Goal: Transaction & Acquisition: Purchase product/service

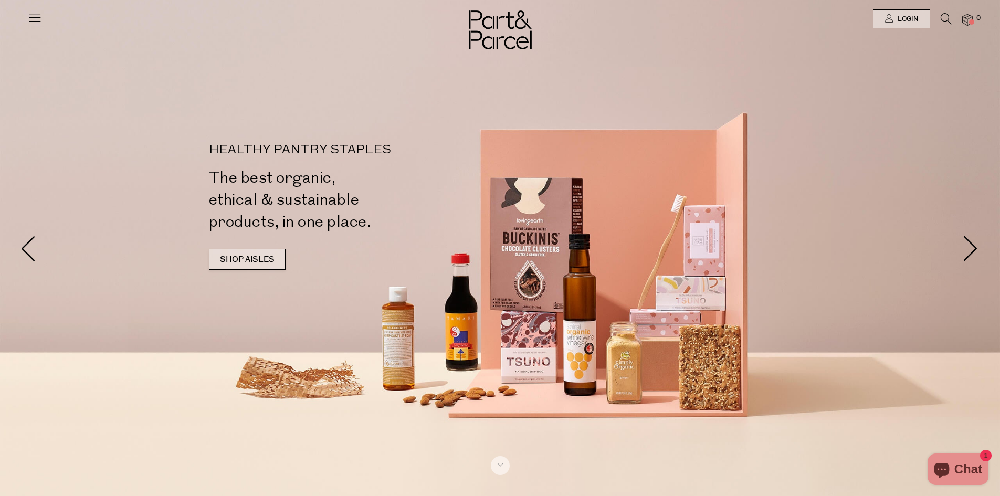
click at [247, 252] on link "SHOP AISLES" at bounding box center [247, 259] width 77 height 21
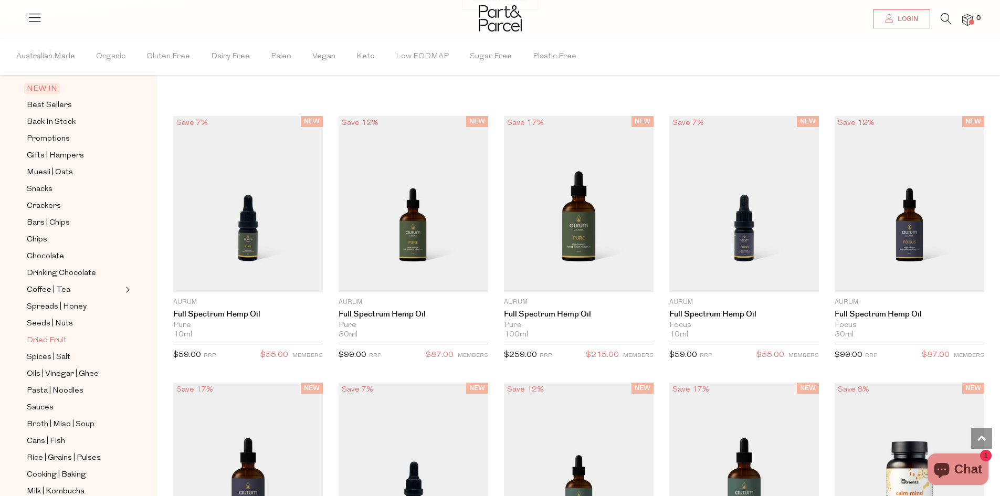
scroll to position [210, 0]
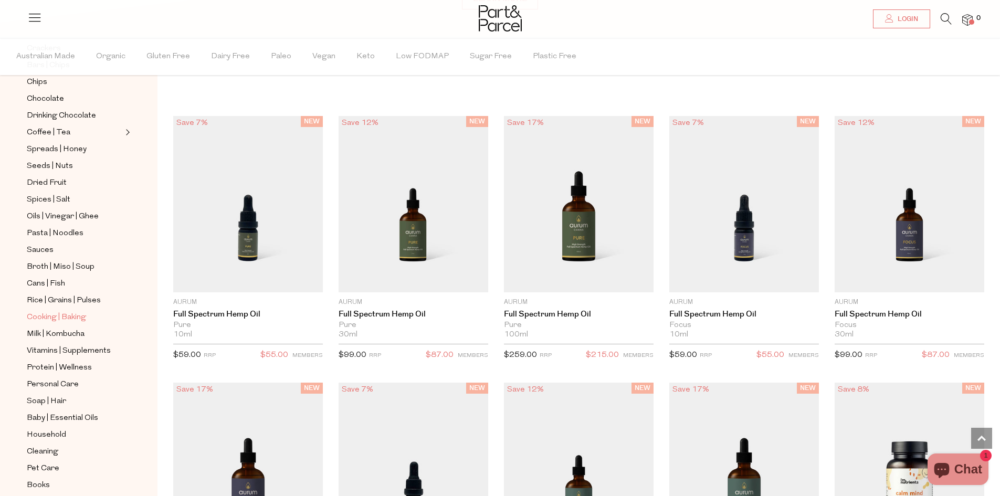
click at [46, 311] on span "Cooking | Baking" at bounding box center [56, 317] width 59 height 13
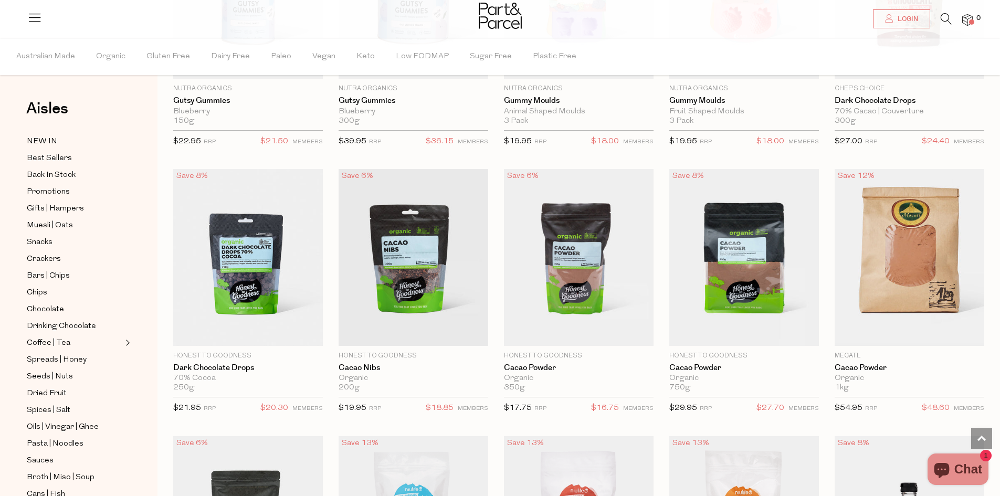
scroll to position [1628, 0]
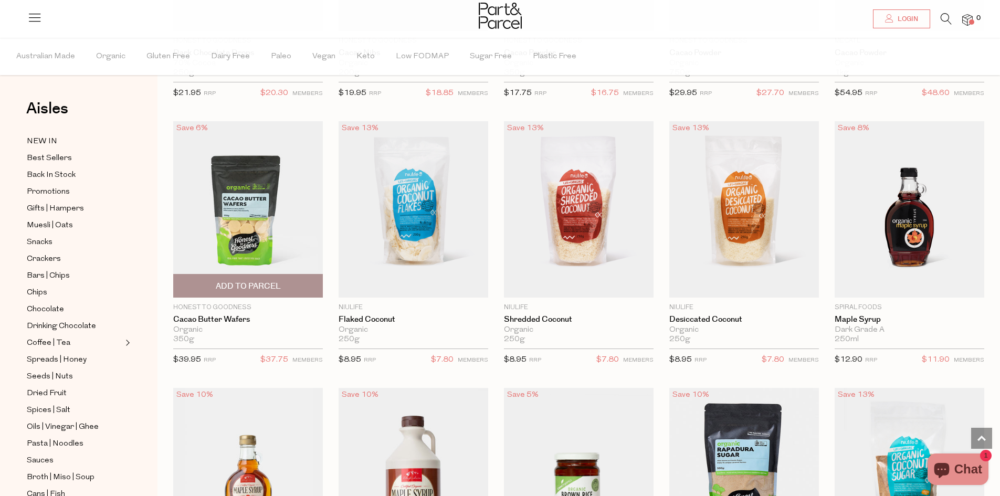
click at [248, 216] on img at bounding box center [248, 209] width 150 height 176
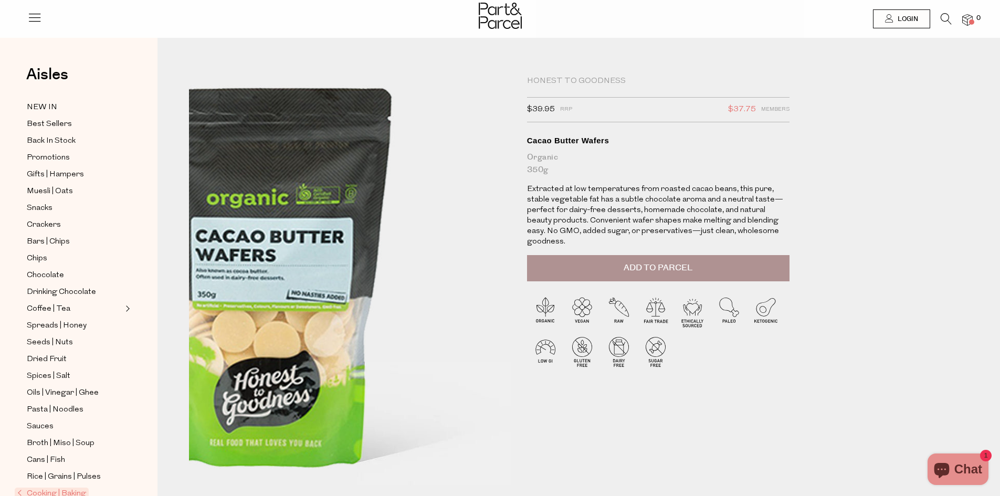
scroll to position [210, 0]
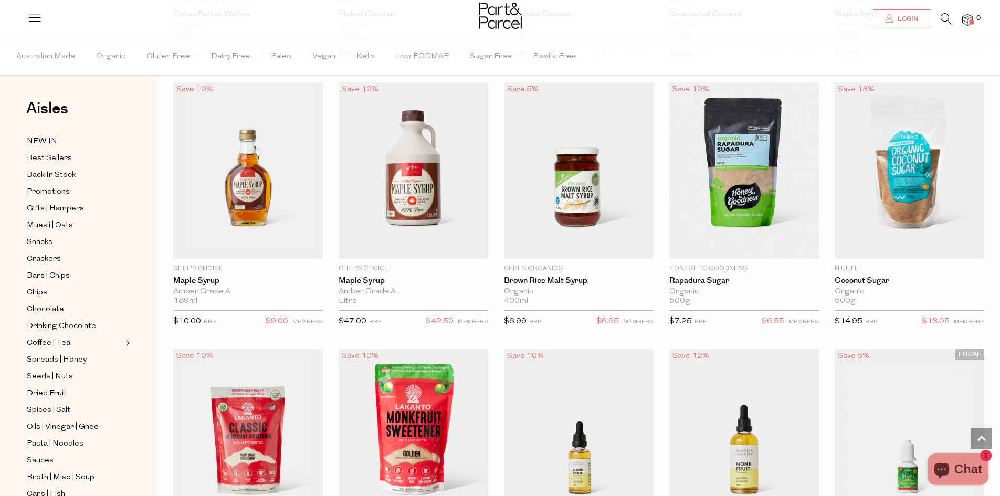
scroll to position [2144, 0]
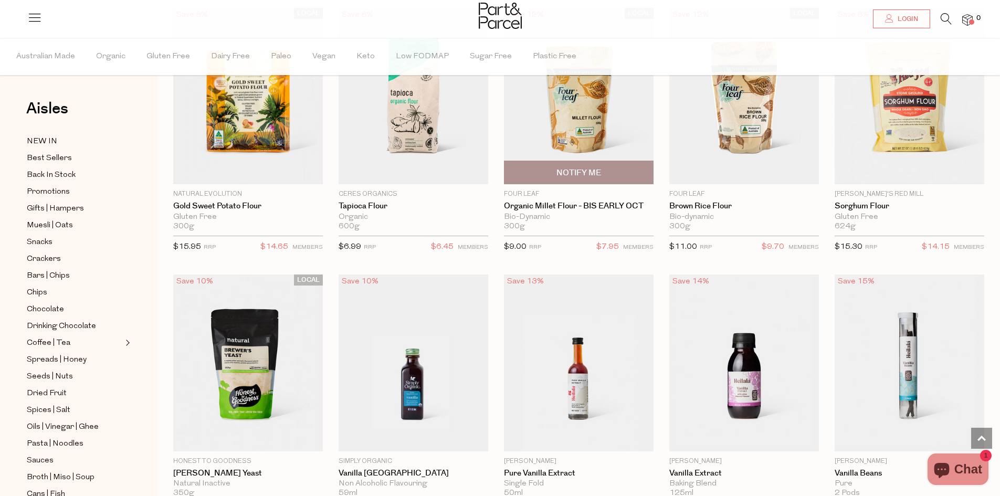
scroll to position [3929, 0]
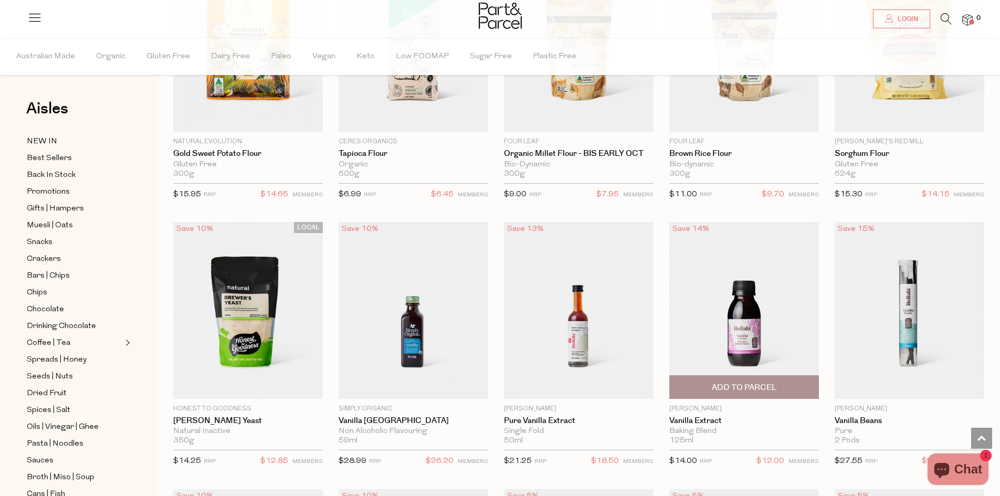
click at [754, 339] on img at bounding box center [745, 310] width 150 height 176
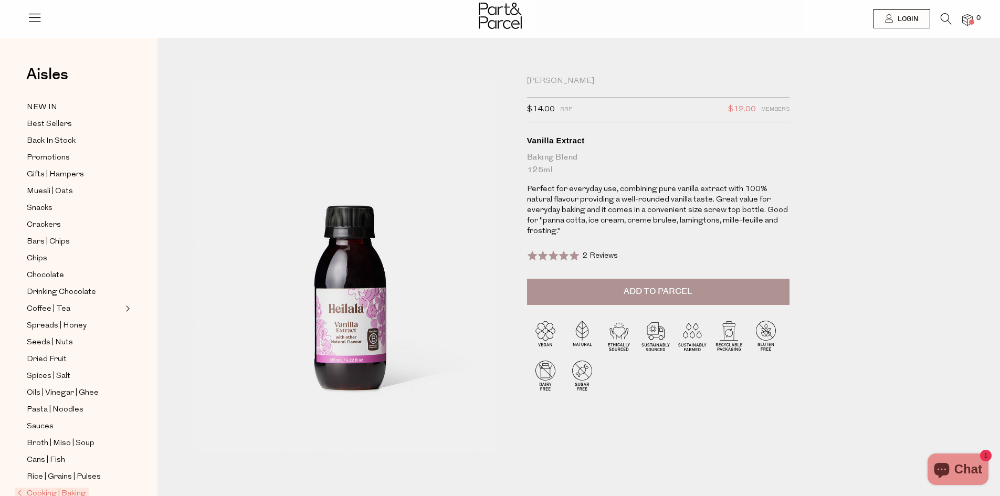
click at [664, 296] on span "Add to Parcel" at bounding box center [658, 292] width 69 height 12
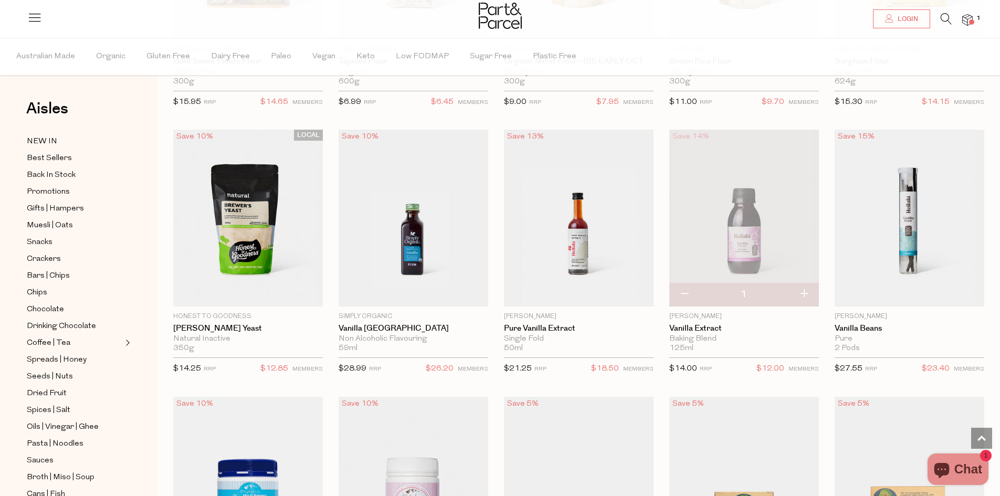
scroll to position [1079, 0]
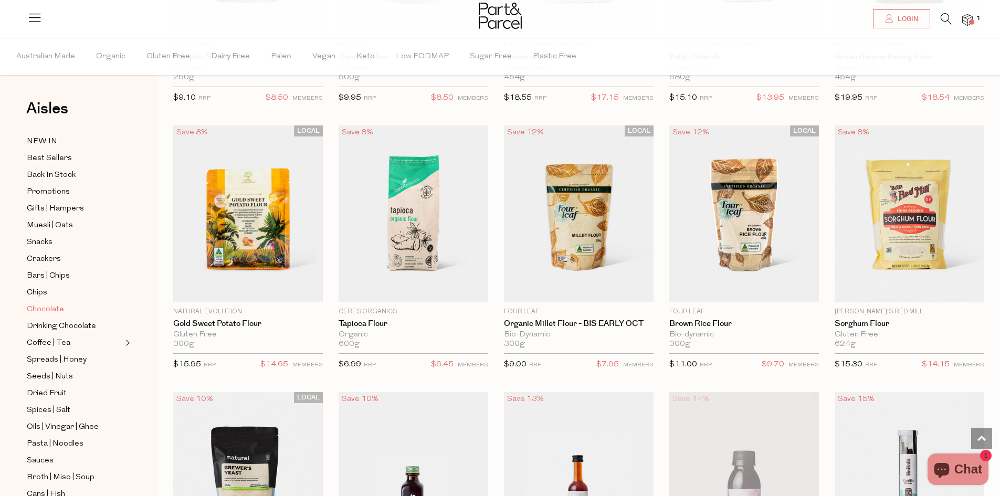
click at [47, 304] on span "Chocolate" at bounding box center [45, 310] width 37 height 13
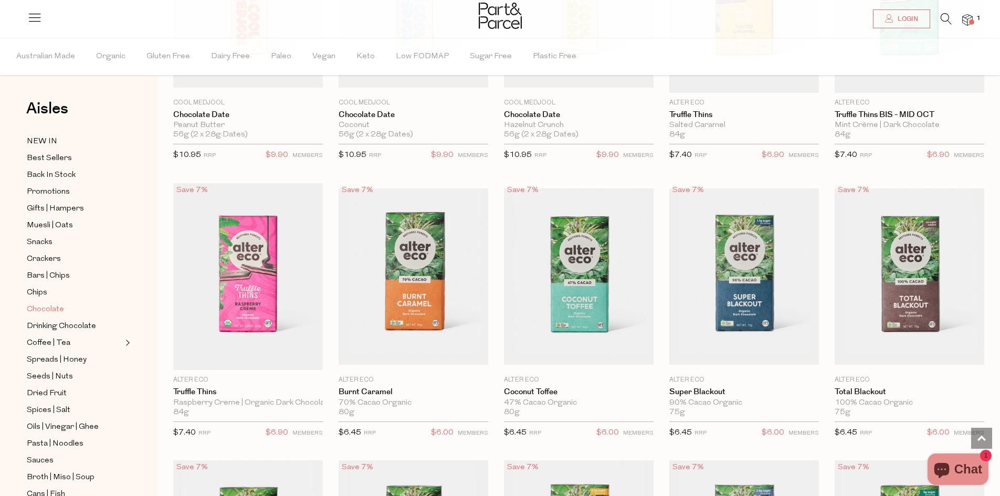
scroll to position [3518, 0]
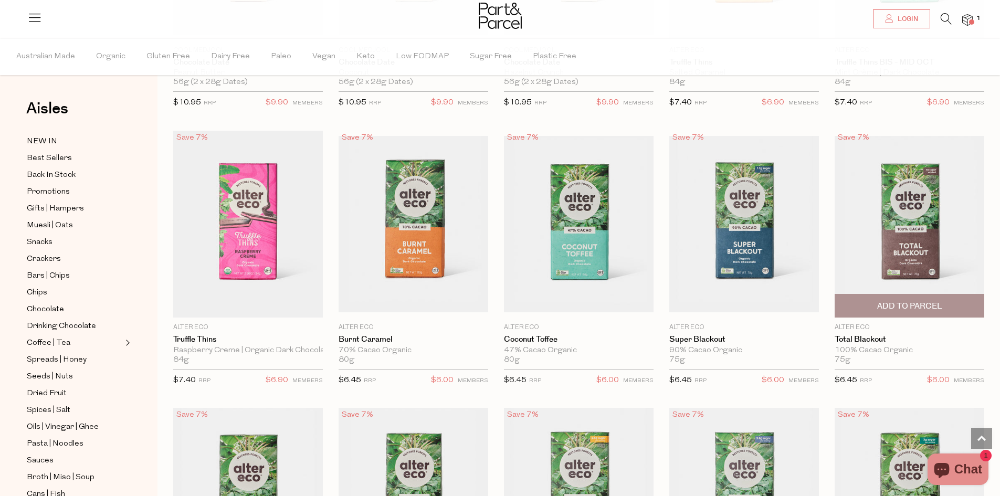
click at [920, 301] on span "Add To Parcel" at bounding box center [910, 306] width 65 height 11
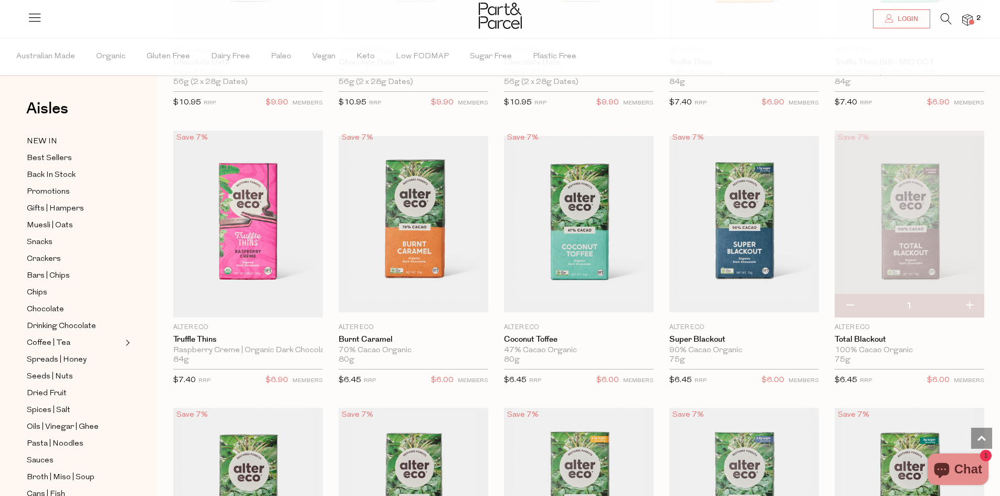
click at [968, 297] on button "button" at bounding box center [970, 306] width 30 height 23
type input "2"
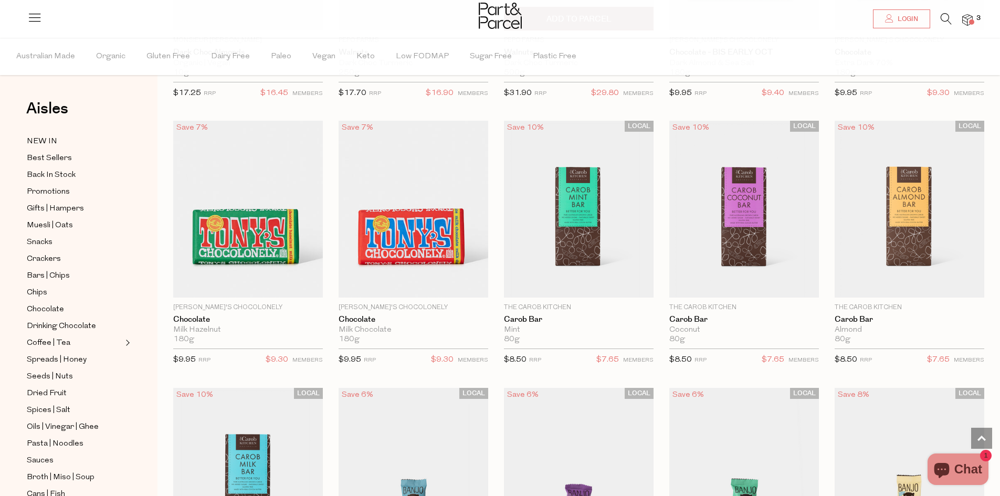
scroll to position [5041, 0]
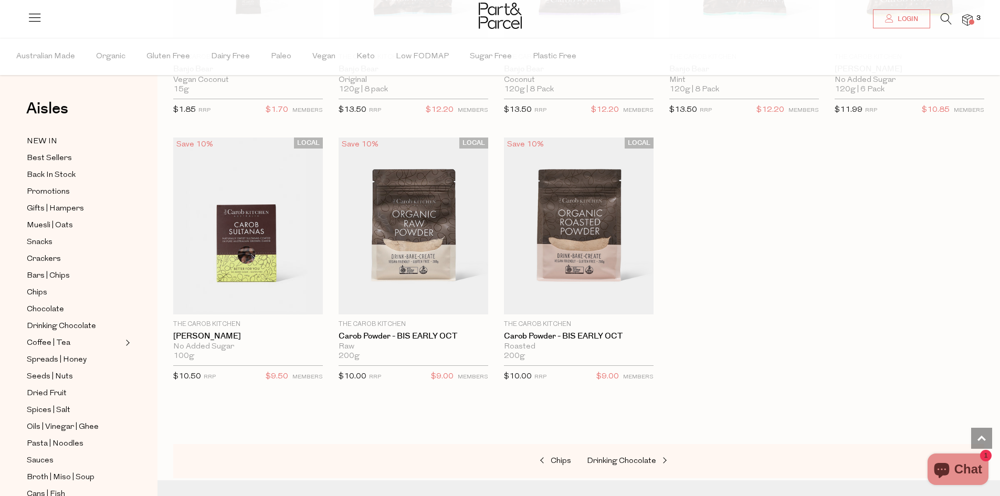
scroll to position [5833, 0]
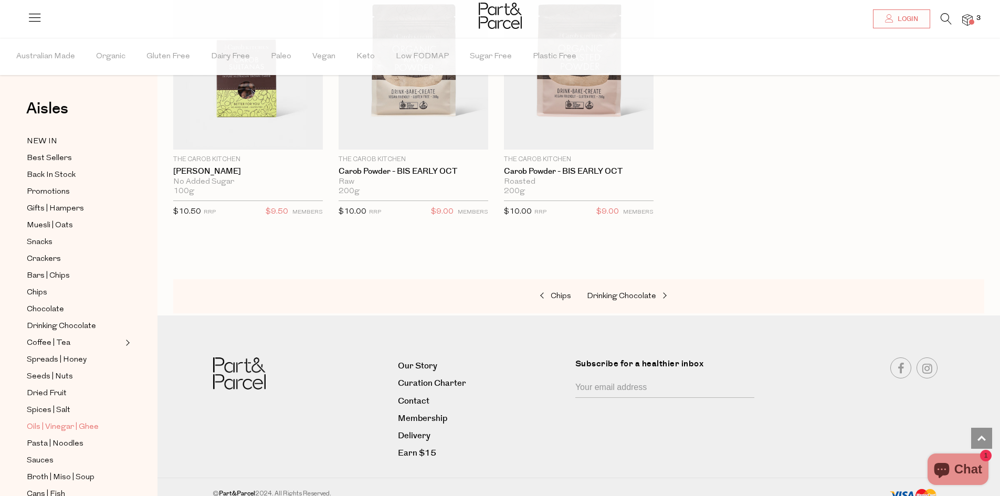
click at [45, 421] on span "Oils | Vinegar | Ghee" at bounding box center [63, 427] width 72 height 13
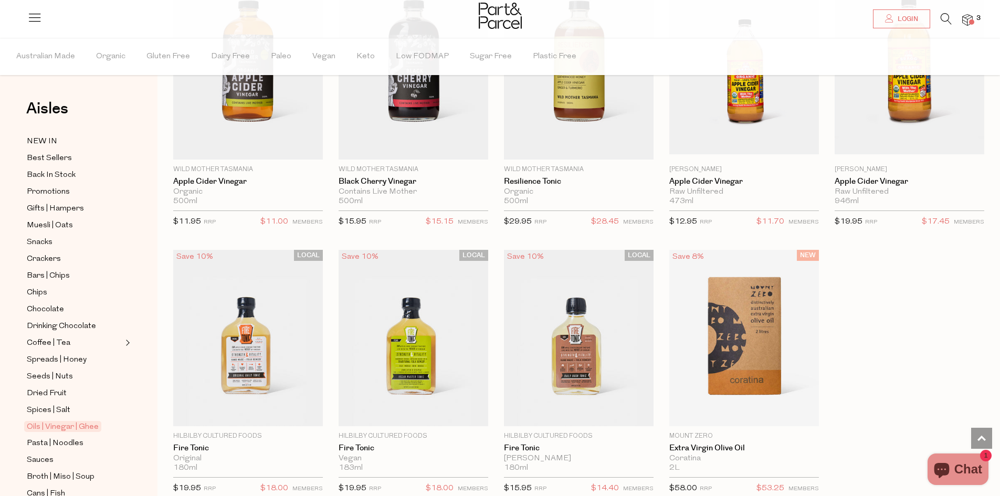
scroll to position [2573, 0]
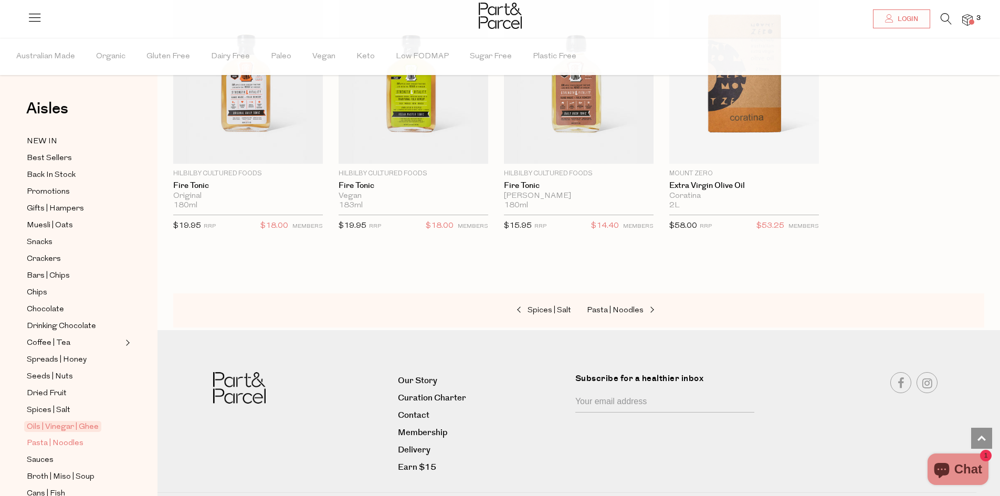
click at [66, 437] on span "Pasta | Noodles" at bounding box center [55, 443] width 57 height 13
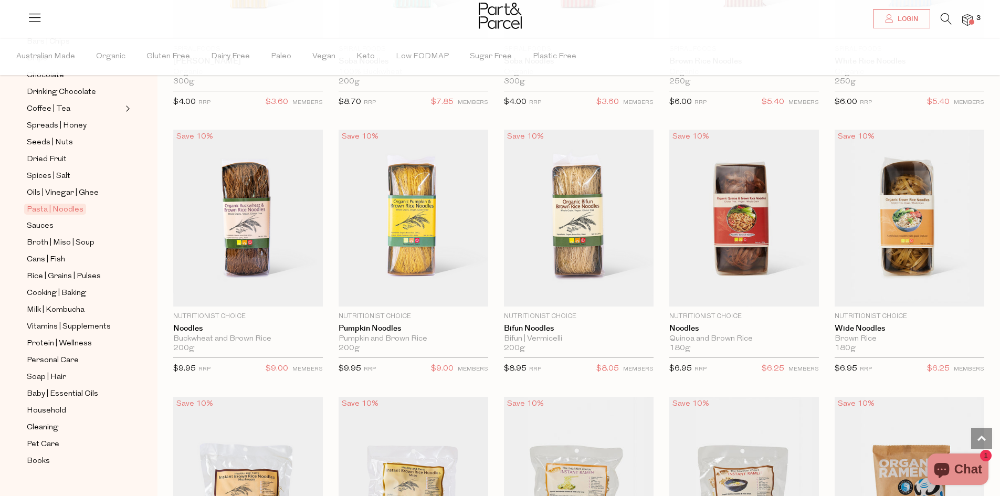
scroll to position [2363, 0]
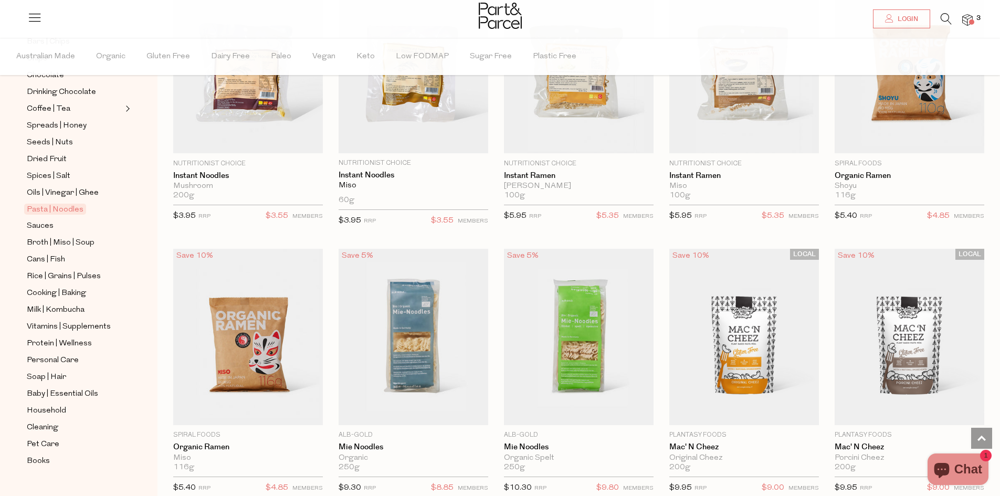
scroll to position [2783, 0]
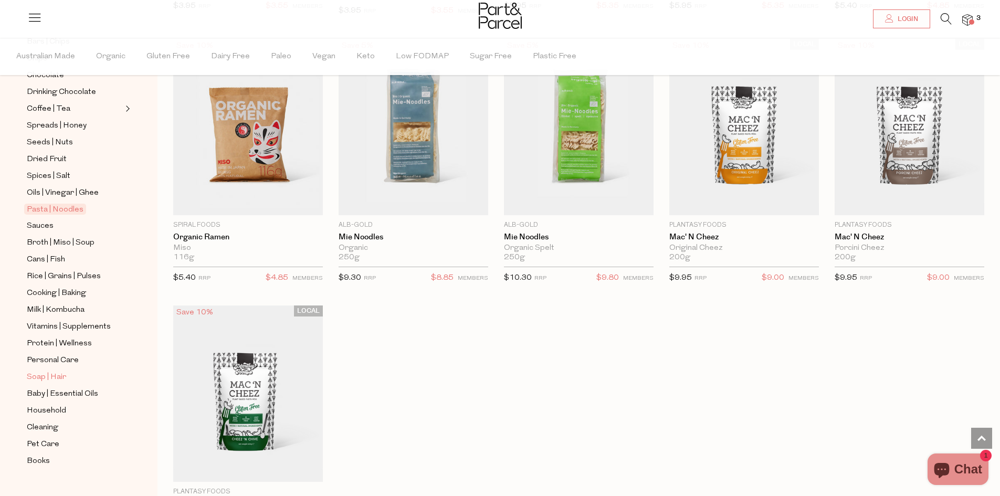
click at [61, 371] on span "Soap | Hair" at bounding box center [46, 377] width 39 height 13
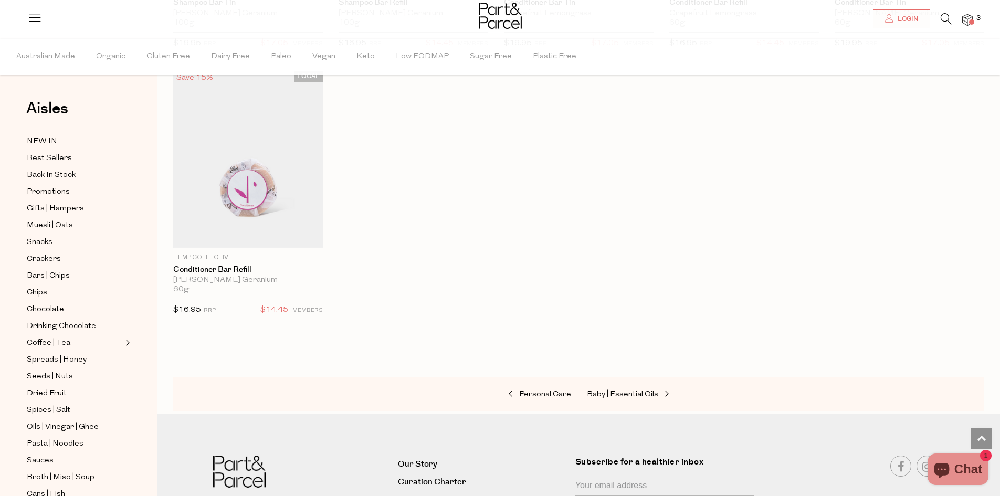
scroll to position [158, 0]
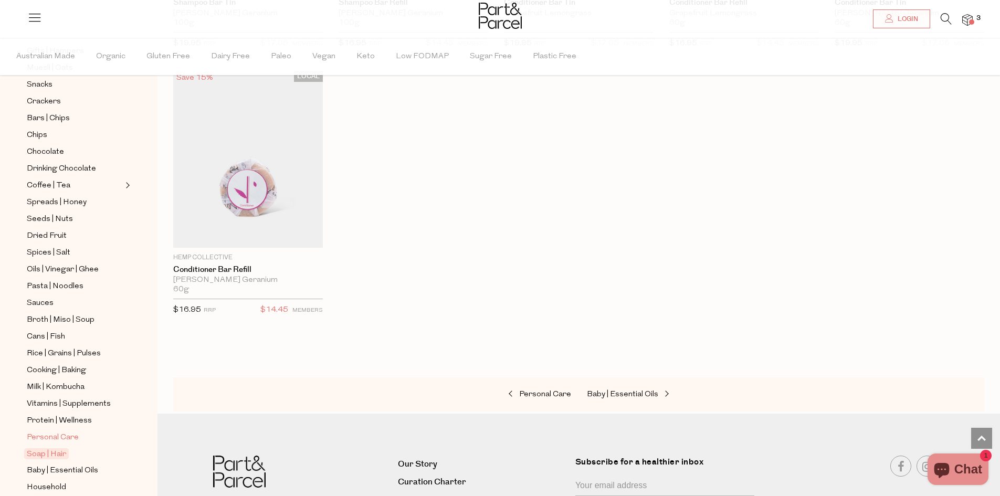
click at [71, 432] on span "Personal Care" at bounding box center [53, 438] width 52 height 13
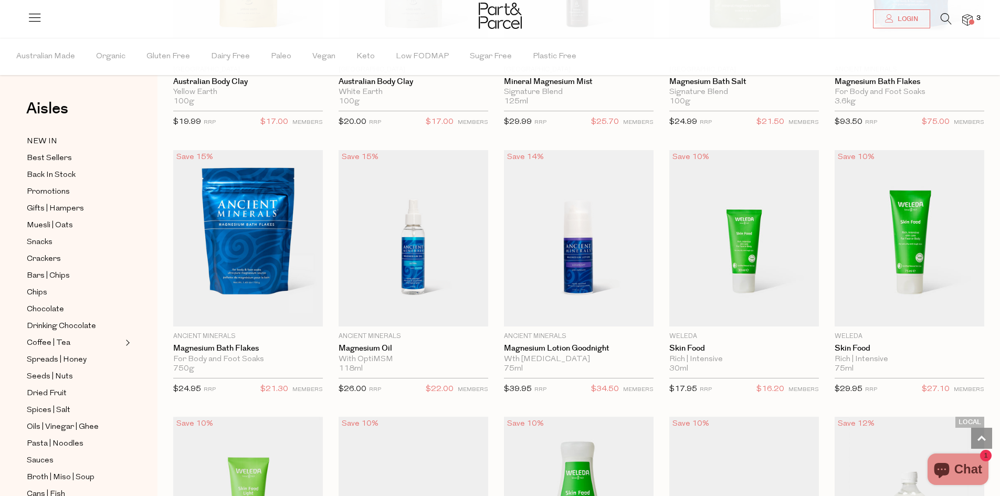
scroll to position [1050, 0]
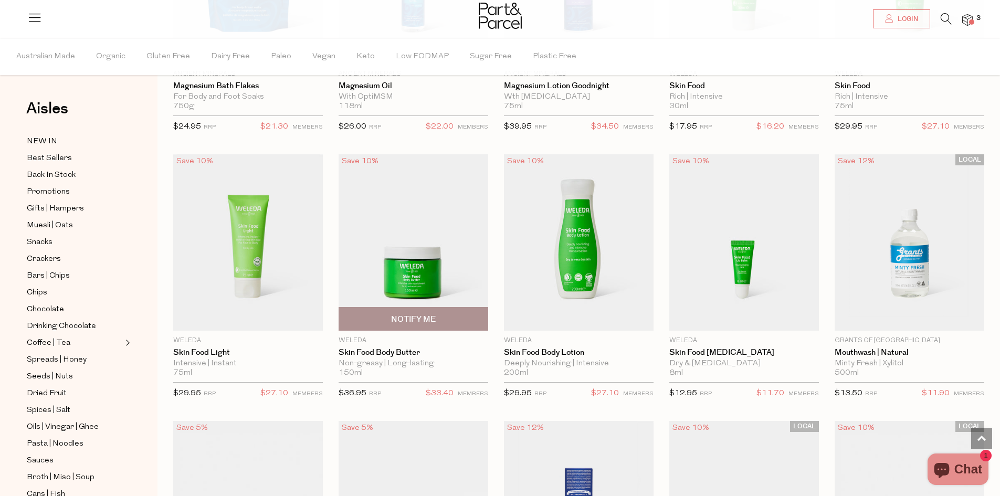
click at [401, 317] on span "Notify Me" at bounding box center [413, 319] width 45 height 11
type input "Notify when available"
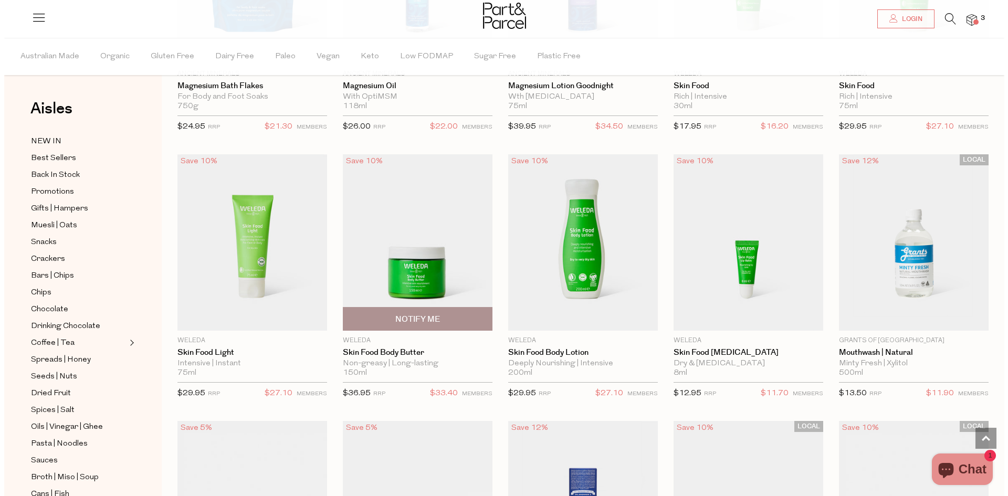
scroll to position [1056, 0]
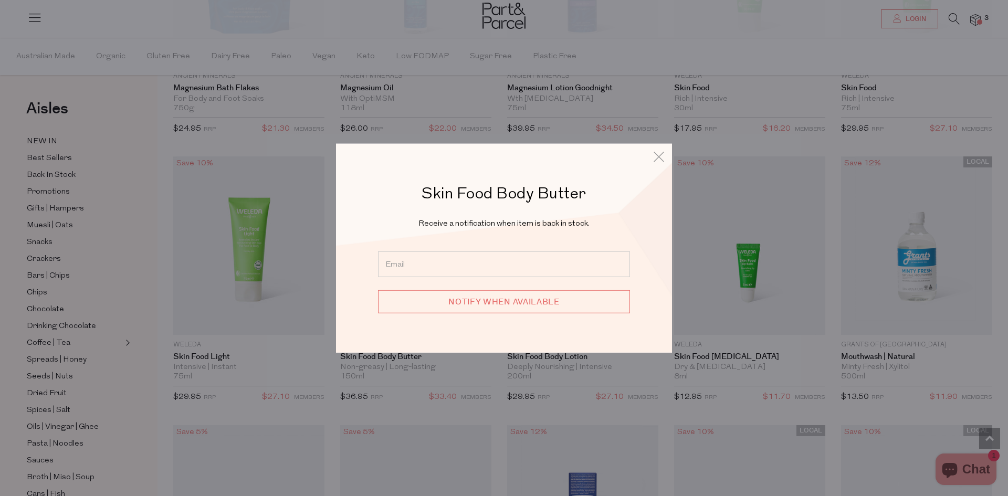
click at [423, 271] on input "email" at bounding box center [504, 265] width 252 height 26
type input "[EMAIL_ADDRESS][DOMAIN_NAME]"
click at [467, 299] on input "Notify when available" at bounding box center [504, 301] width 252 height 23
type input "We will be in touch"
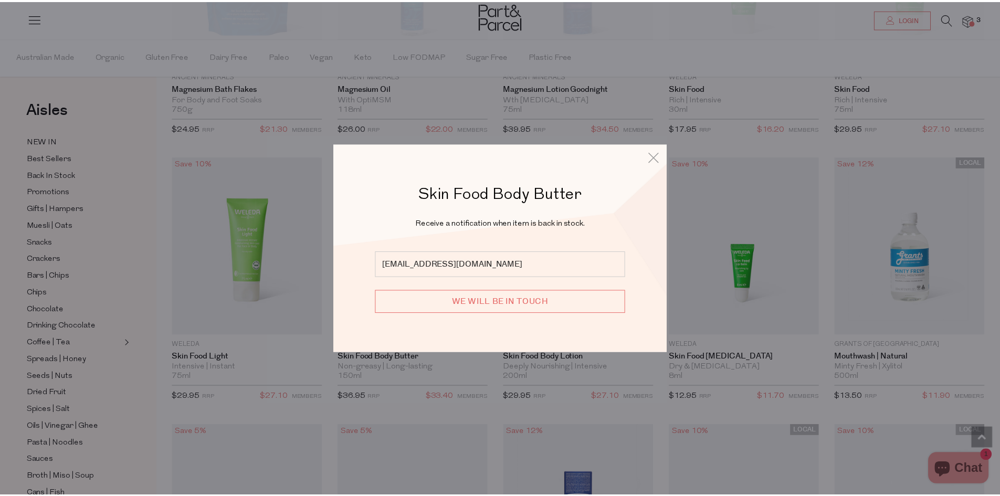
scroll to position [1050, 0]
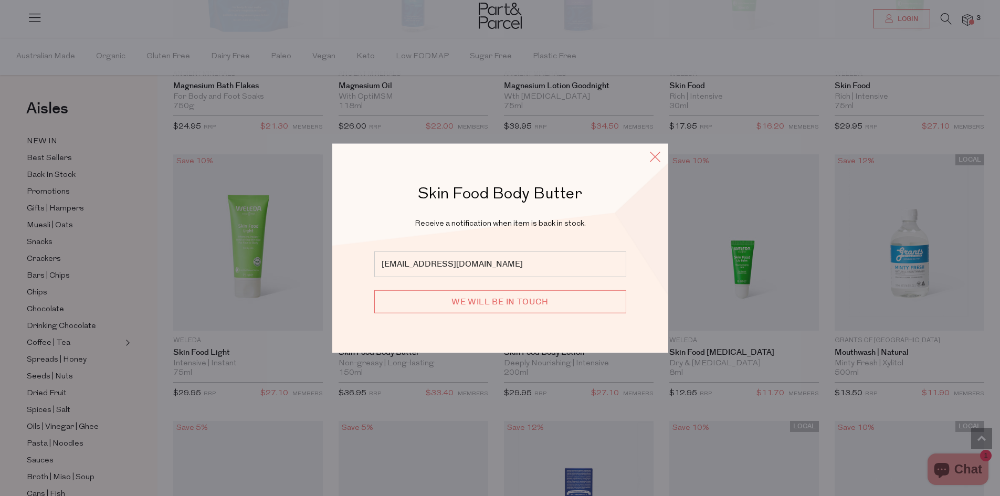
click at [658, 157] on icon at bounding box center [655, 156] width 16 height 15
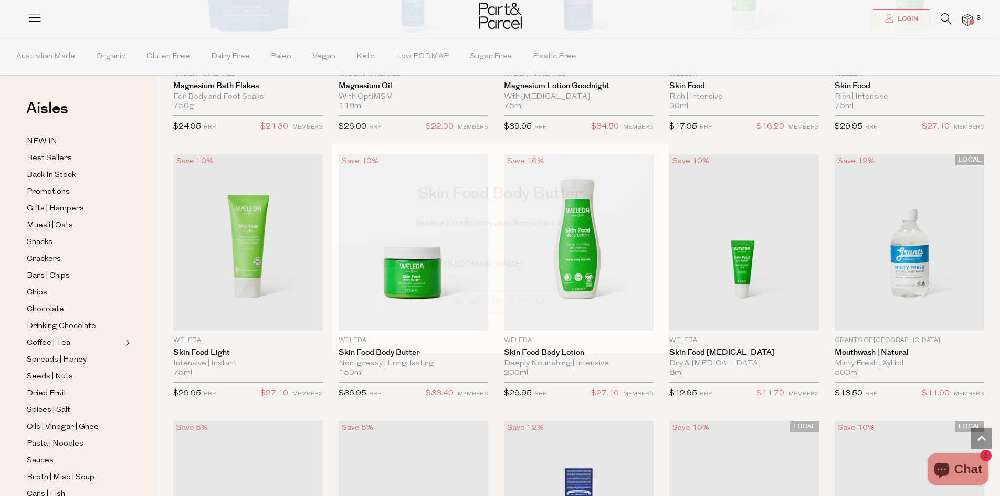
click at [654, 155] on icon at bounding box center [655, 156] width 16 height 15
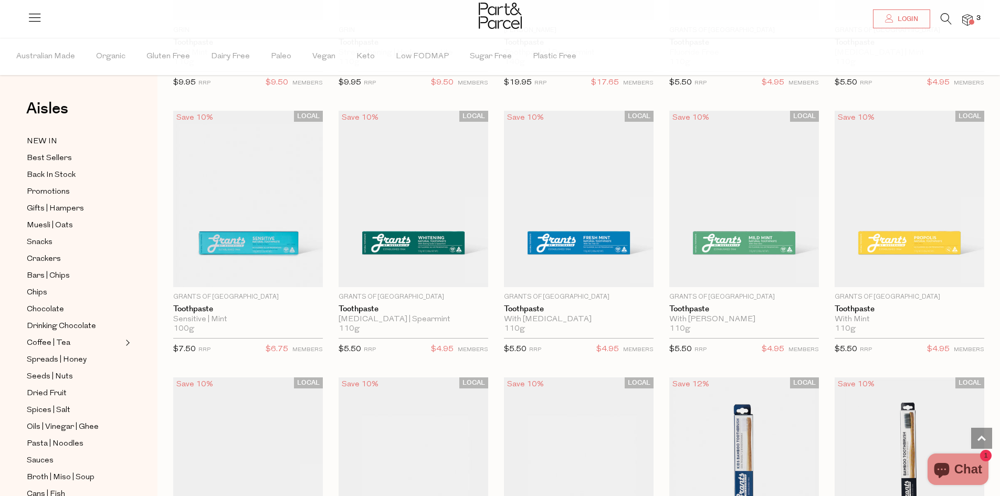
scroll to position [1680, 0]
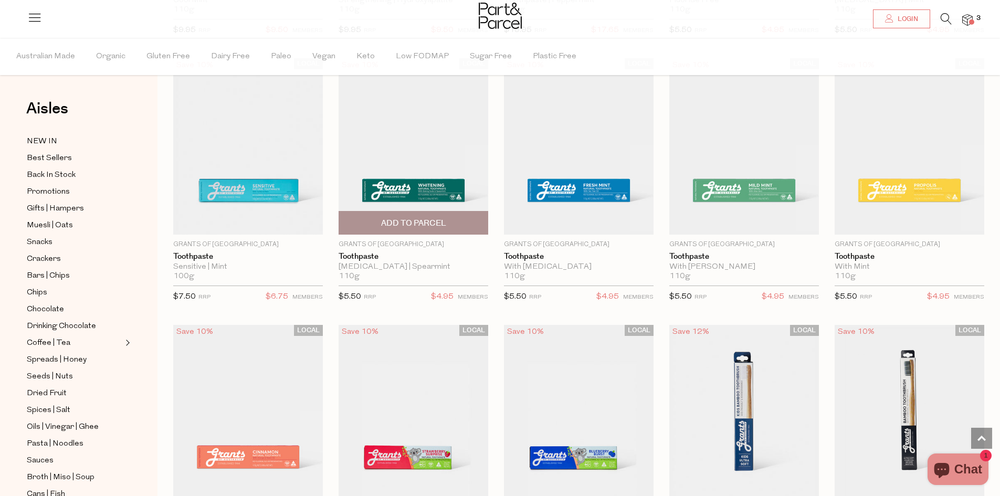
click at [402, 218] on span "Add To Parcel" at bounding box center [413, 223] width 65 height 11
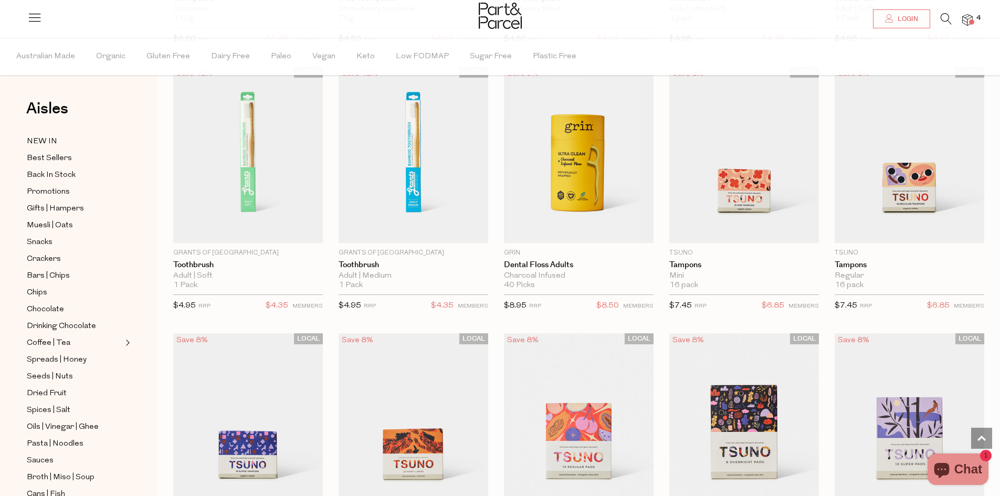
scroll to position [2258, 0]
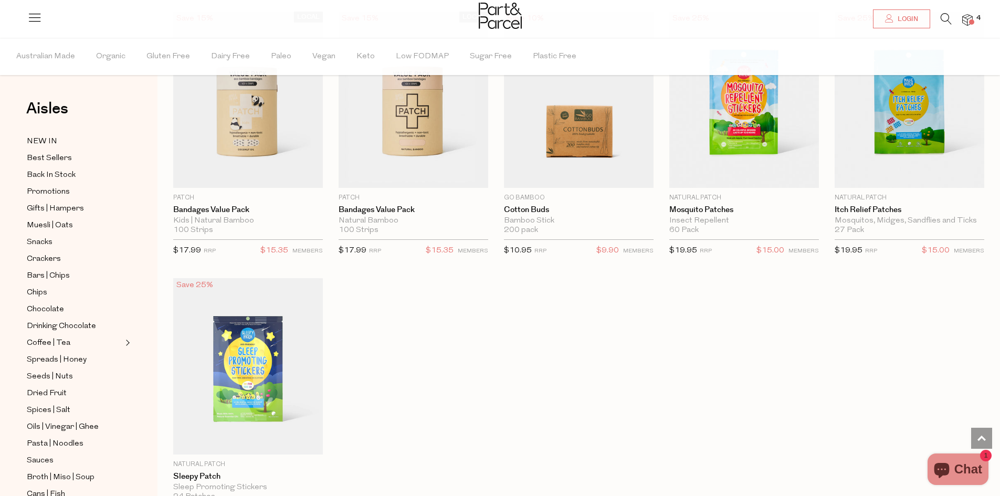
scroll to position [4726, 0]
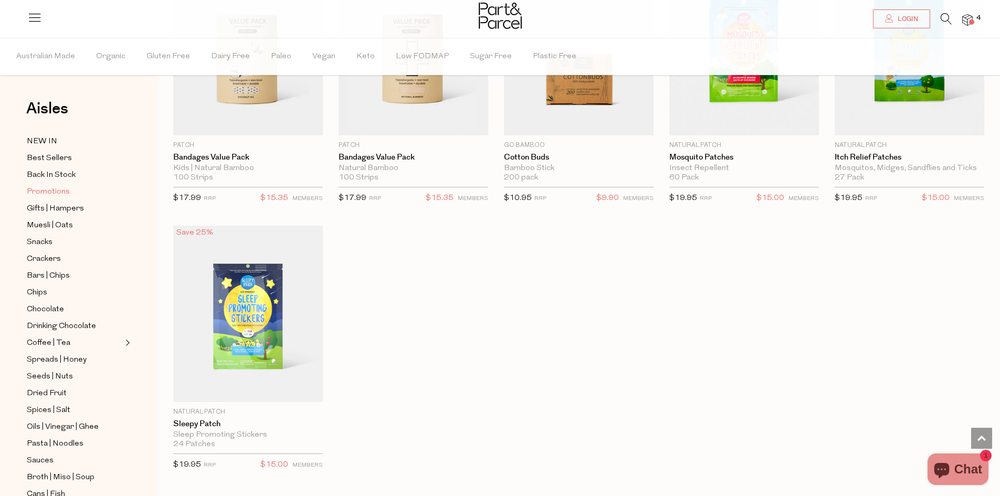
click at [48, 190] on span "Promotions" at bounding box center [48, 192] width 43 height 13
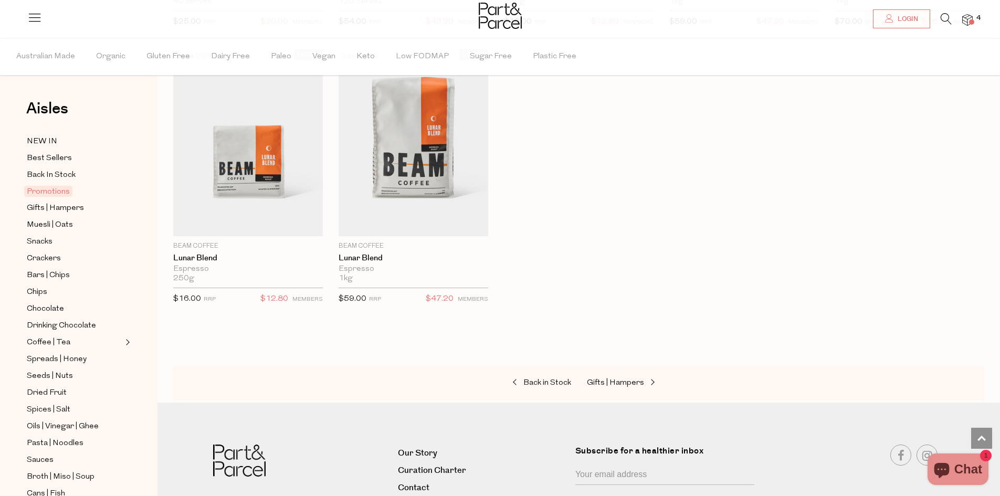
scroll to position [1208, 0]
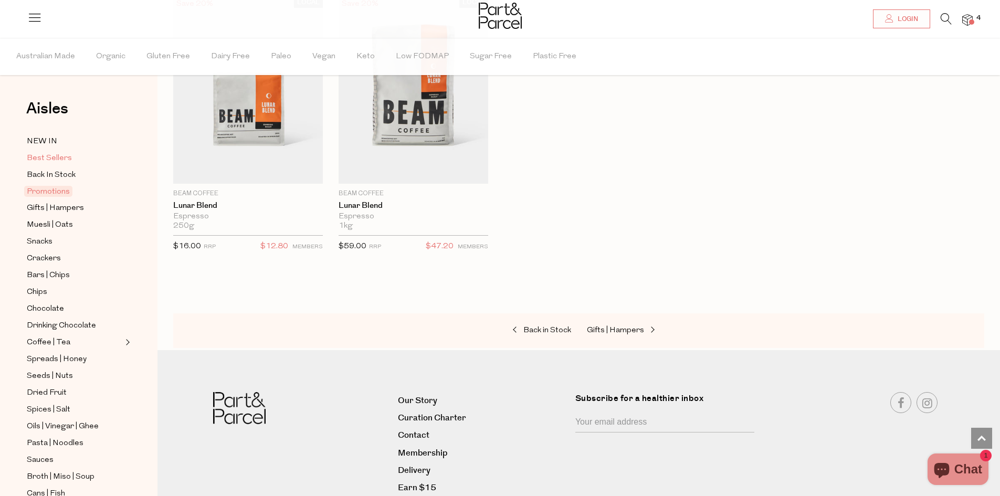
click at [54, 158] on span "Best Sellers" at bounding box center [49, 158] width 45 height 13
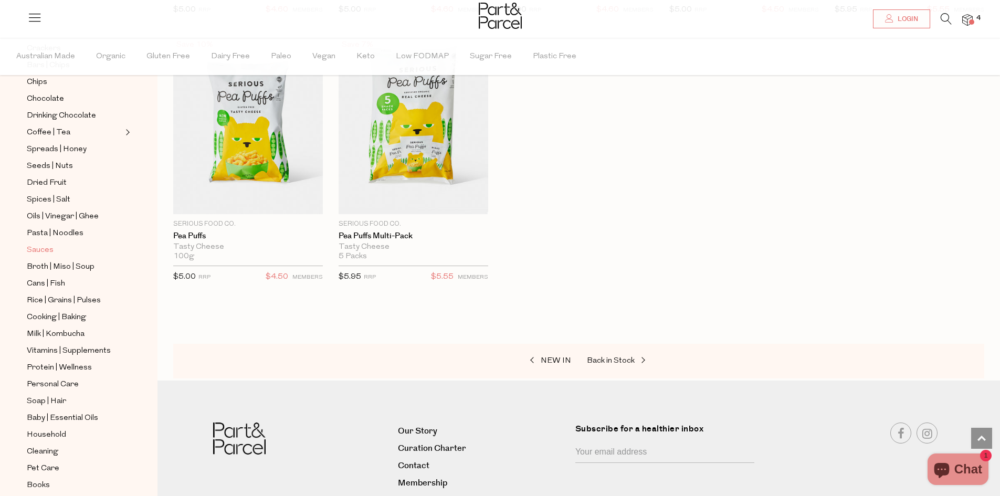
scroll to position [234, 0]
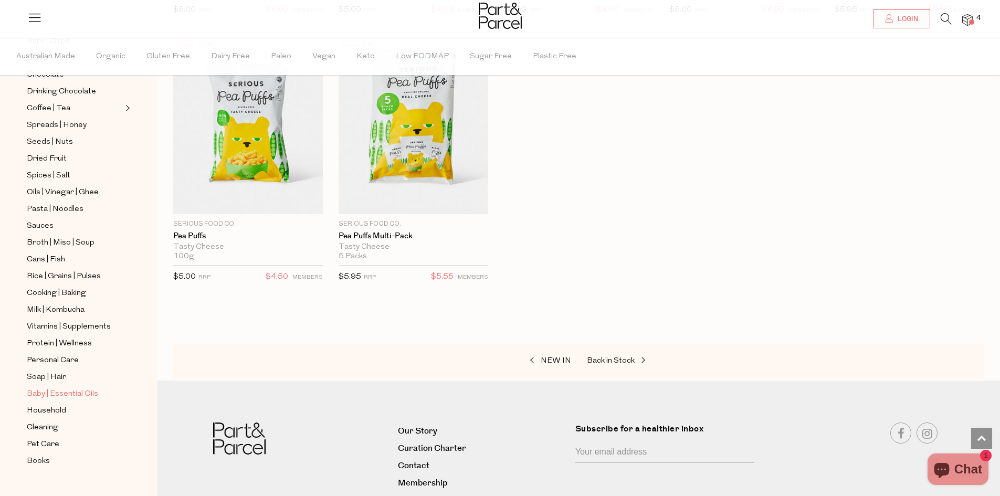
click at [48, 388] on span "Baby | Essential Oils" at bounding box center [62, 394] width 71 height 13
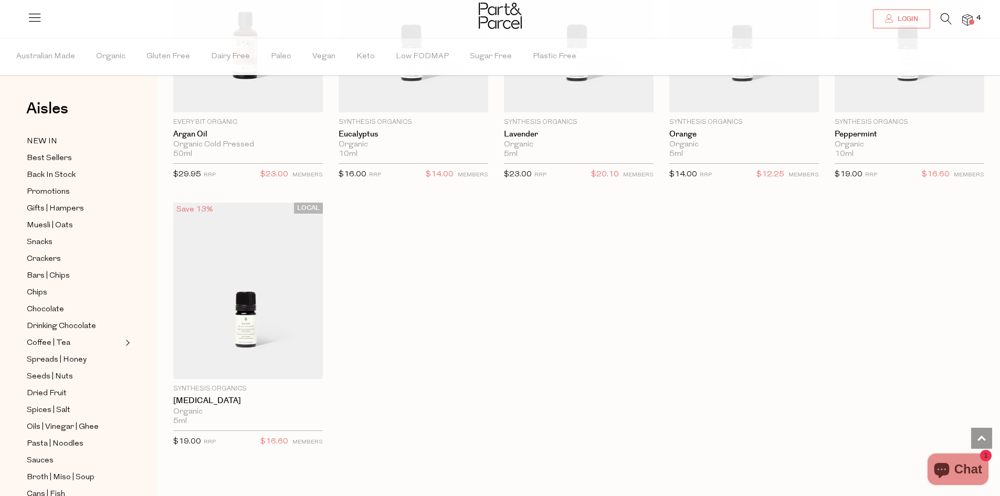
scroll to position [234, 0]
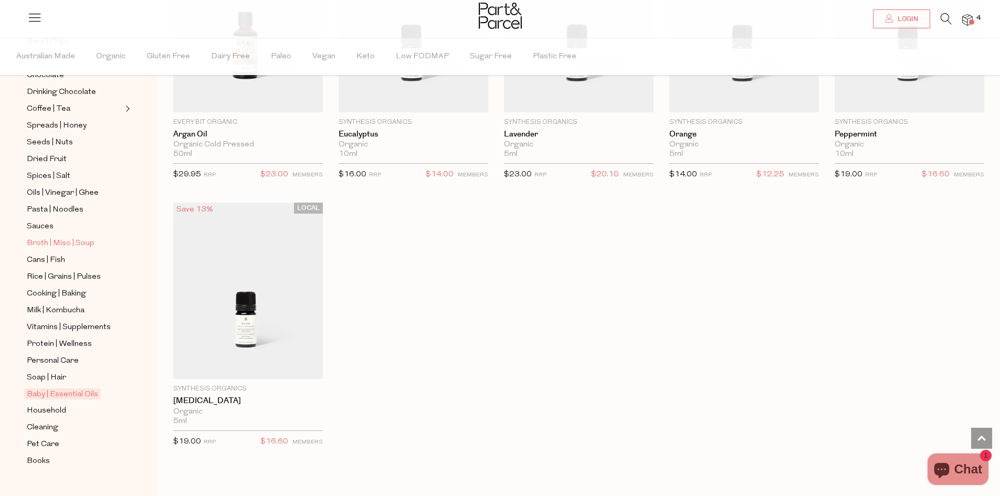
click at [35, 237] on span "Broth | Miso | Soup" at bounding box center [61, 243] width 68 height 13
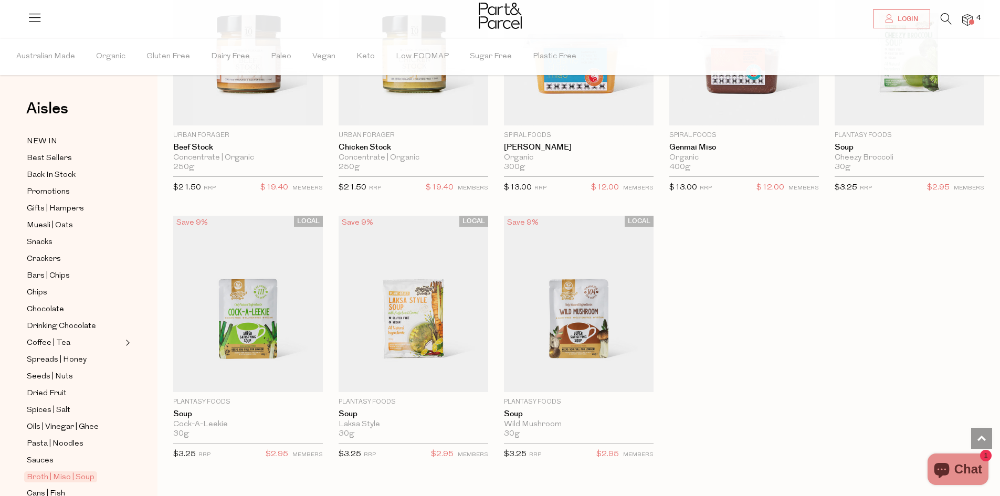
scroll to position [1575, 0]
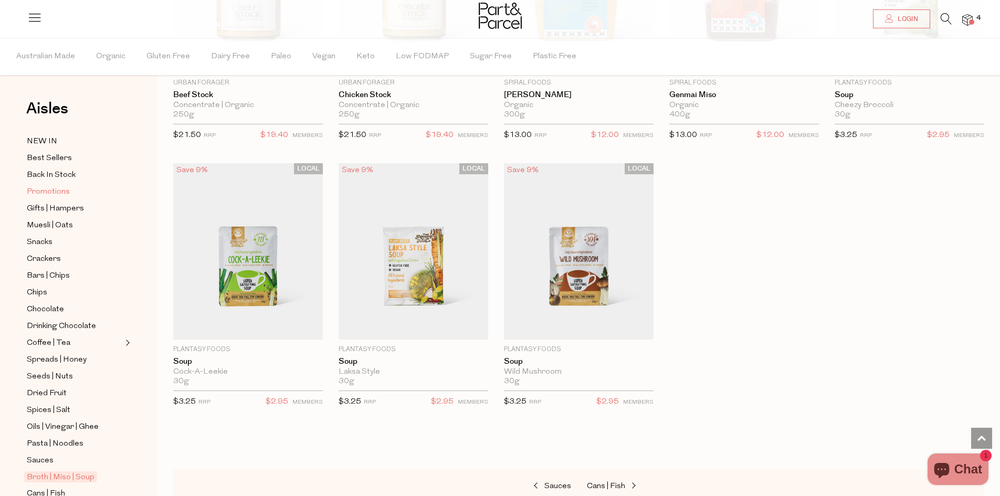
click at [45, 191] on span "Promotions" at bounding box center [48, 192] width 43 height 13
